Goal: Navigation & Orientation: Find specific page/section

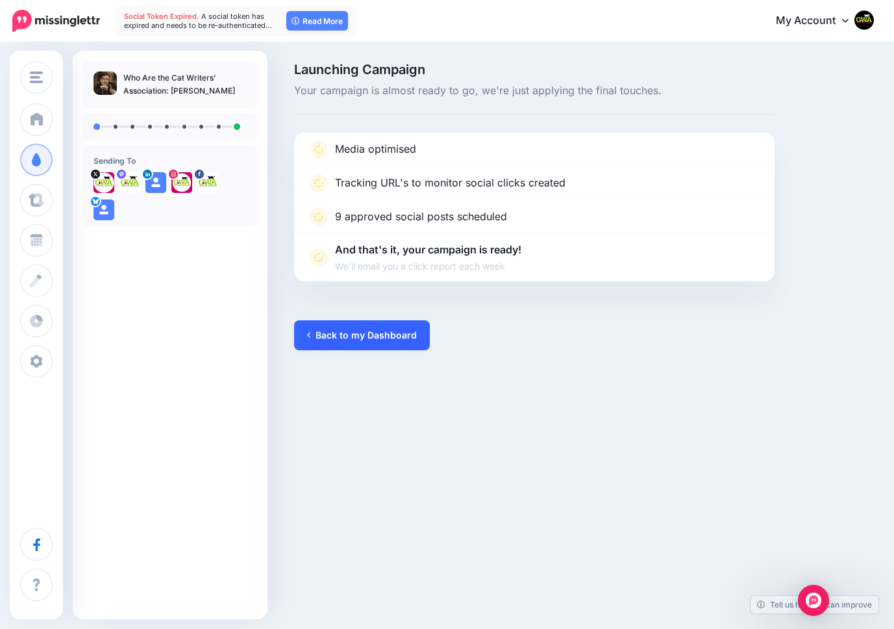
click at [358, 335] on link "Back to my Dashboard" at bounding box center [362, 335] width 136 height 30
